Goal: Information Seeking & Learning: Check status

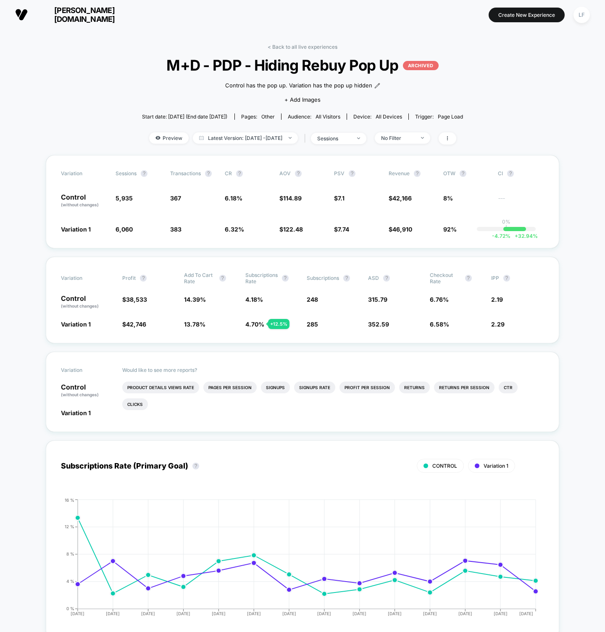
click at [321, 50] on div "< Back to all live experiences M+D - PDP - Hiding Rebuy Pop Up ARCHIVED Control…" at bounding box center [302, 99] width 321 height 111
click at [321, 45] on link "< Back to all live experiences" at bounding box center [303, 47] width 70 height 6
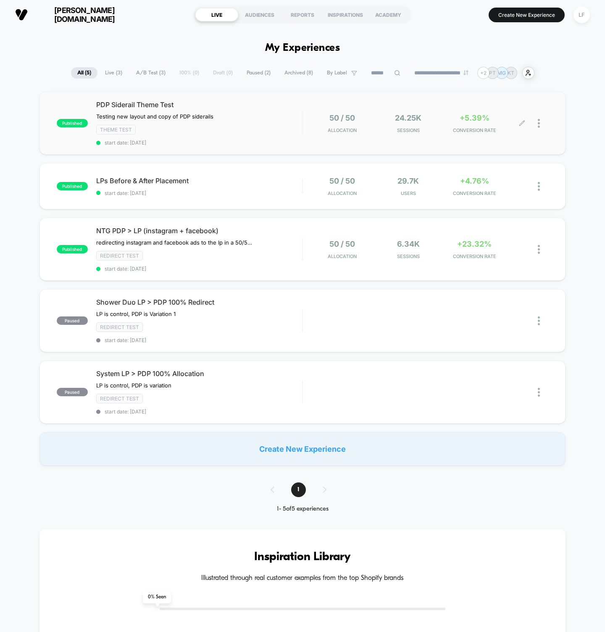
click at [541, 127] on div at bounding box center [543, 123] width 11 height 20
click at [307, 119] on div "50 / 50 Allocation 24.25k Sessions +5.39% CONVERSION RATE" at bounding box center [426, 123] width 246 height 20
